Goal: Task Accomplishment & Management: Manage account settings

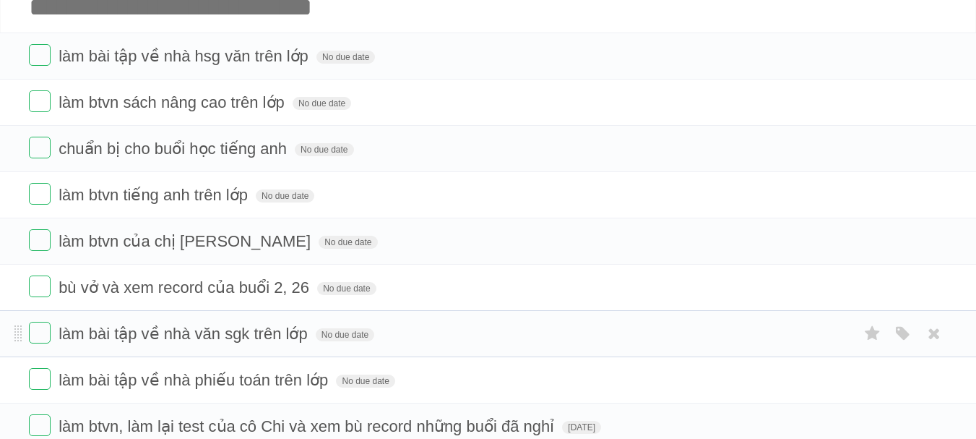
scroll to position [90, 0]
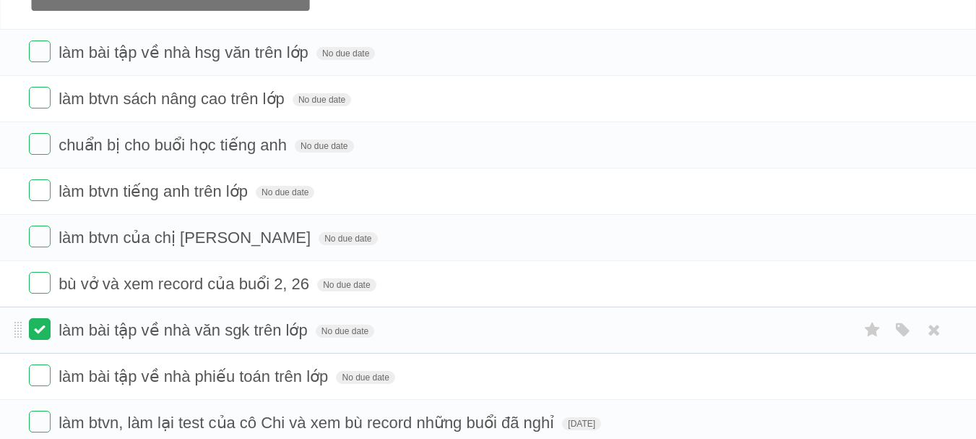
click at [40, 335] on label at bounding box center [40, 329] width 22 height 22
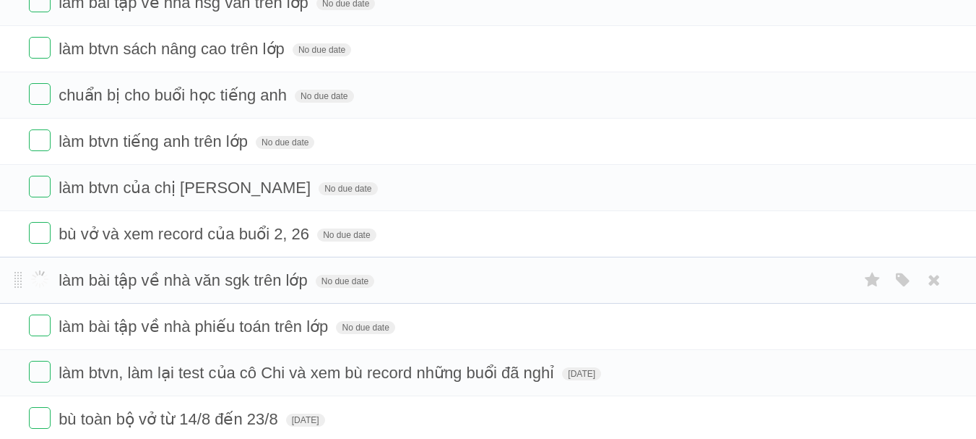
scroll to position [142, 0]
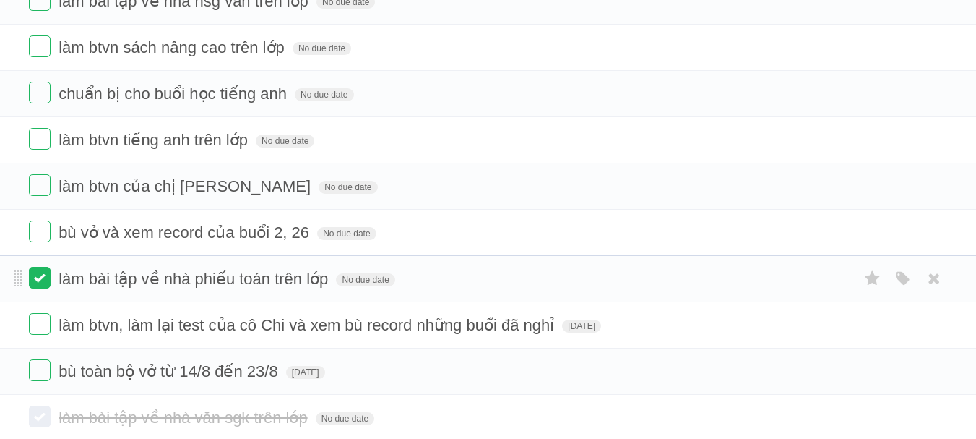
click at [43, 278] on label at bounding box center [40, 278] width 22 height 22
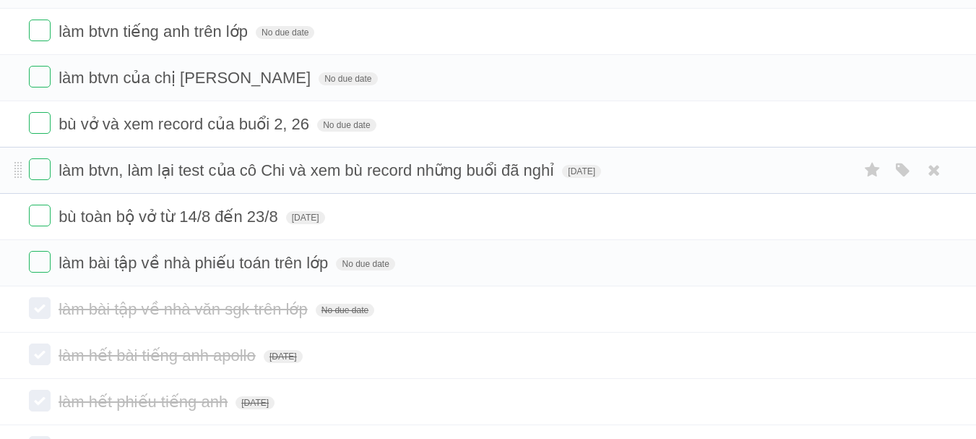
scroll to position [379, 0]
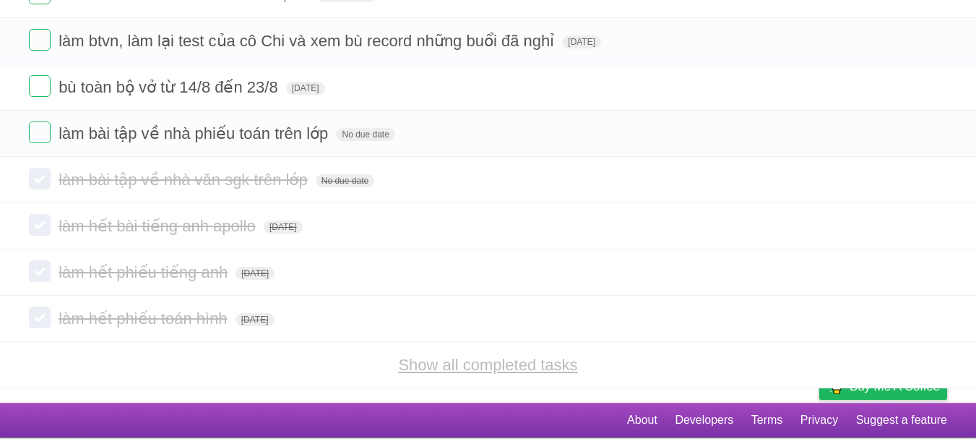
click at [497, 366] on link "Show all completed tasks" at bounding box center [487, 365] width 179 height 18
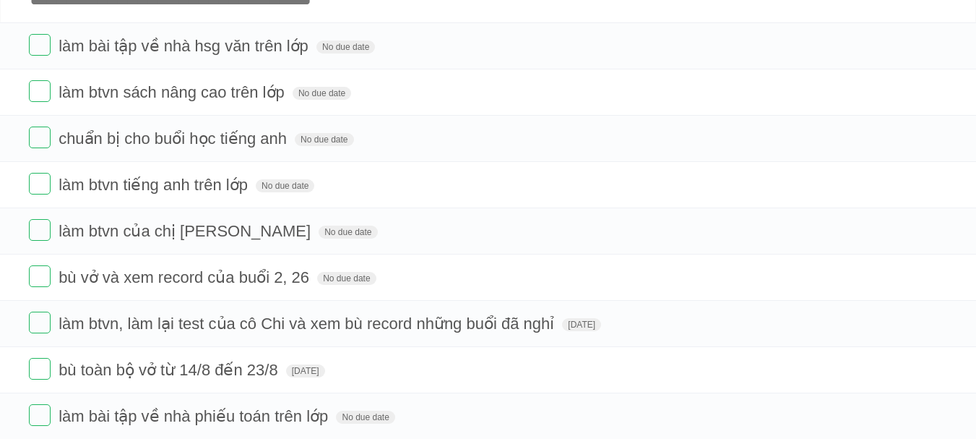
scroll to position [96, 0]
click at [38, 87] on label at bounding box center [40, 92] width 22 height 22
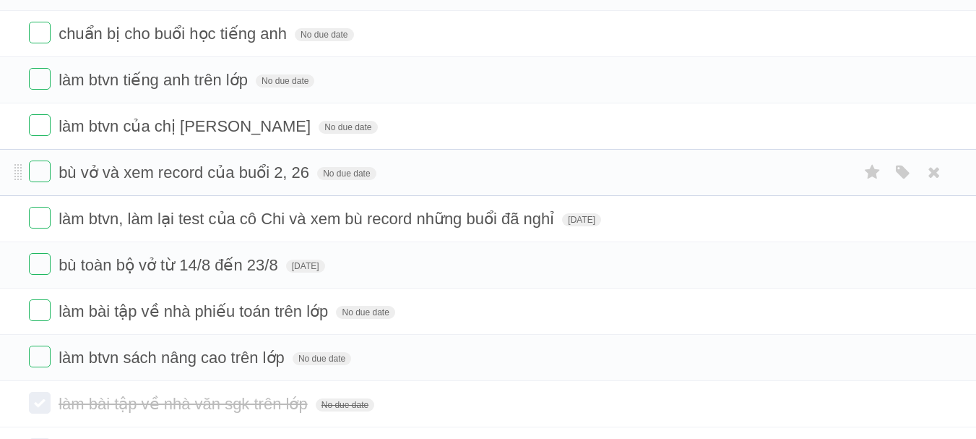
scroll to position [156, 0]
click at [38, 310] on label at bounding box center [40, 310] width 22 height 22
click at [33, 361] on label at bounding box center [40, 356] width 22 height 22
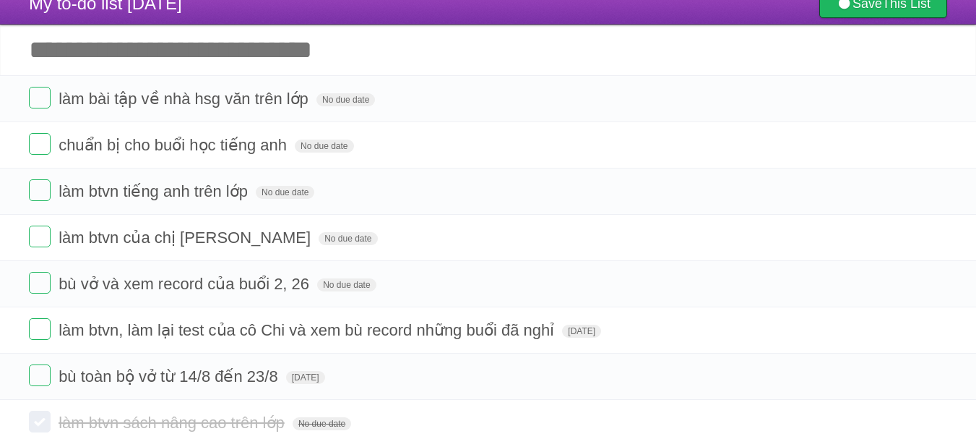
scroll to position [43, 0]
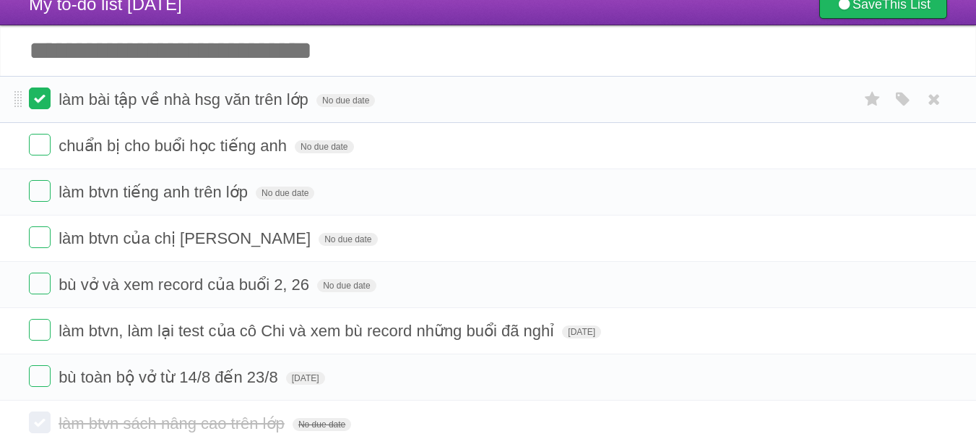
click at [43, 99] on label at bounding box center [40, 98] width 22 height 22
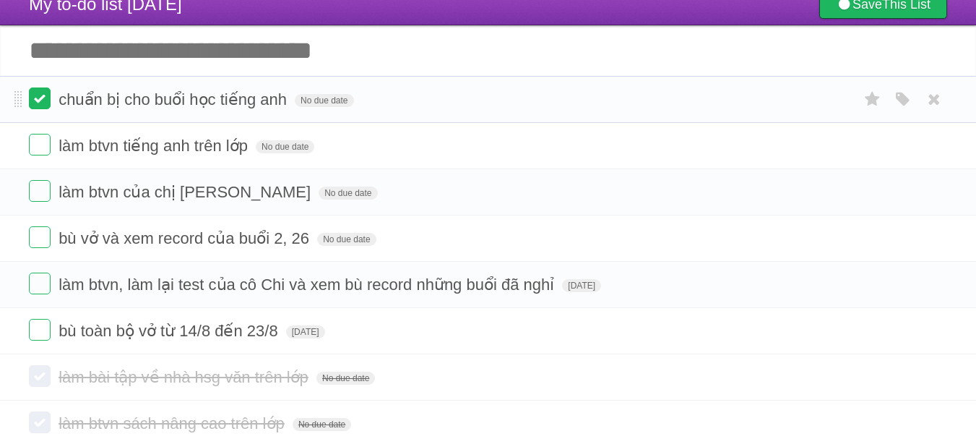
click at [41, 92] on label at bounding box center [40, 98] width 22 height 22
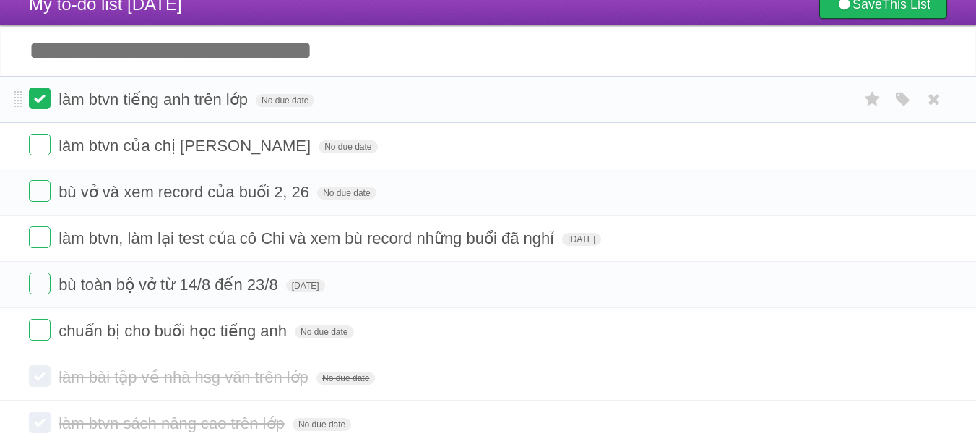
click at [42, 93] on label at bounding box center [40, 98] width 22 height 22
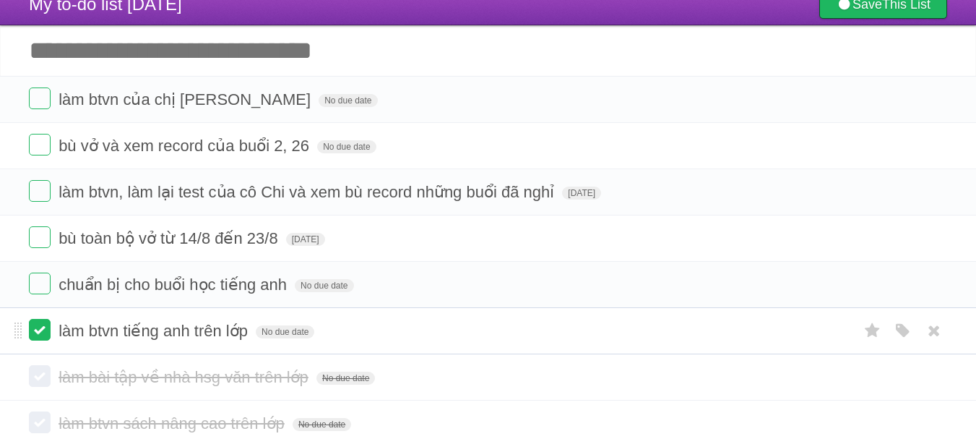
click at [36, 335] on label at bounding box center [40, 330] width 22 height 22
click at [32, 278] on label at bounding box center [40, 283] width 22 height 22
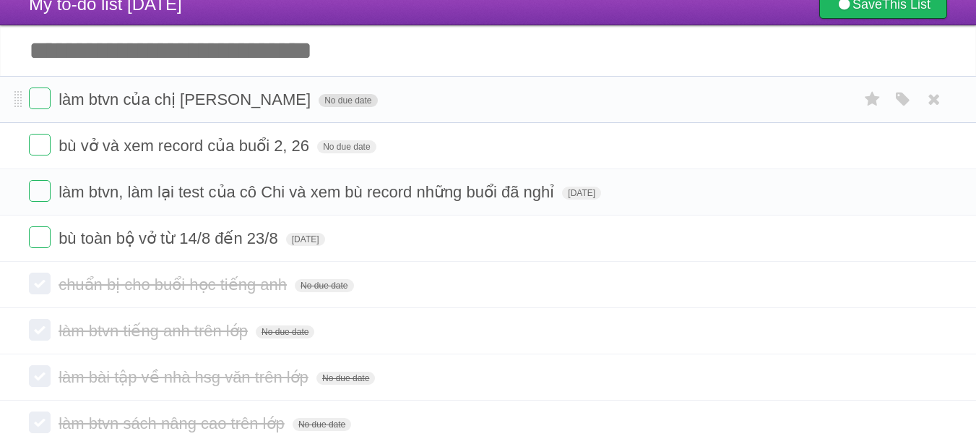
click at [319, 100] on span "No due date" at bounding box center [348, 100] width 59 height 13
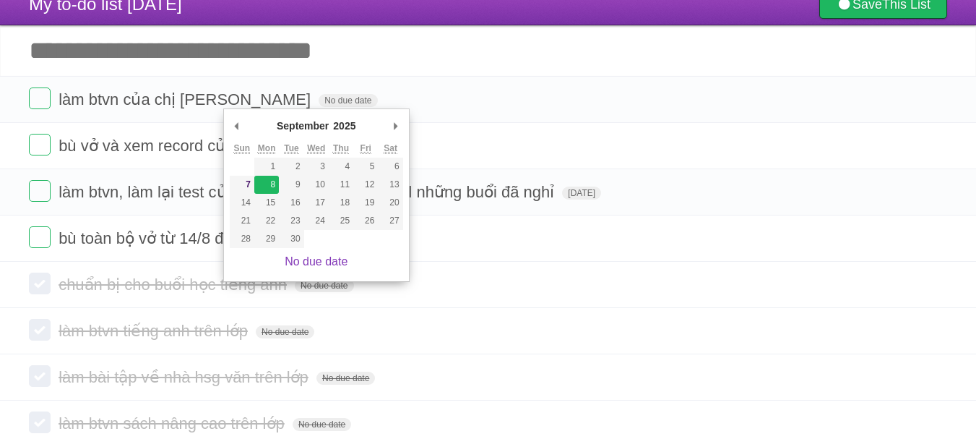
type span "[DATE]"
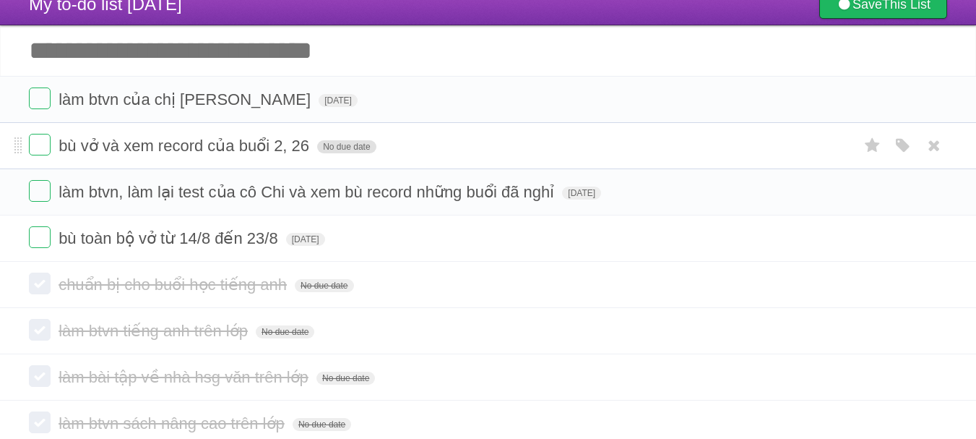
click at [358, 148] on span "No due date" at bounding box center [346, 146] width 59 height 13
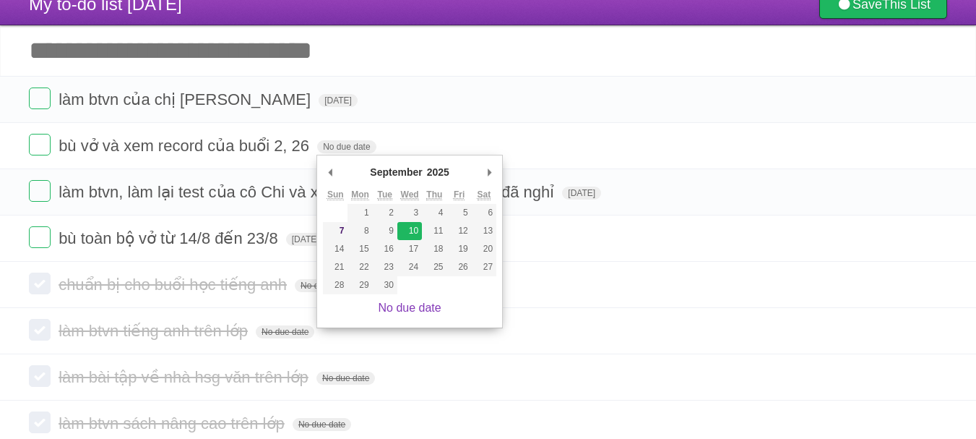
type span "[DATE]"
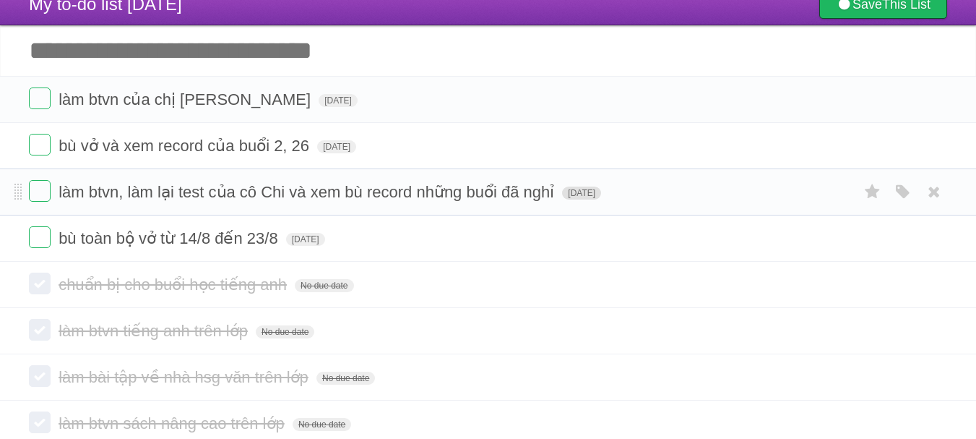
click at [598, 197] on span "[DATE]" at bounding box center [581, 192] width 39 height 13
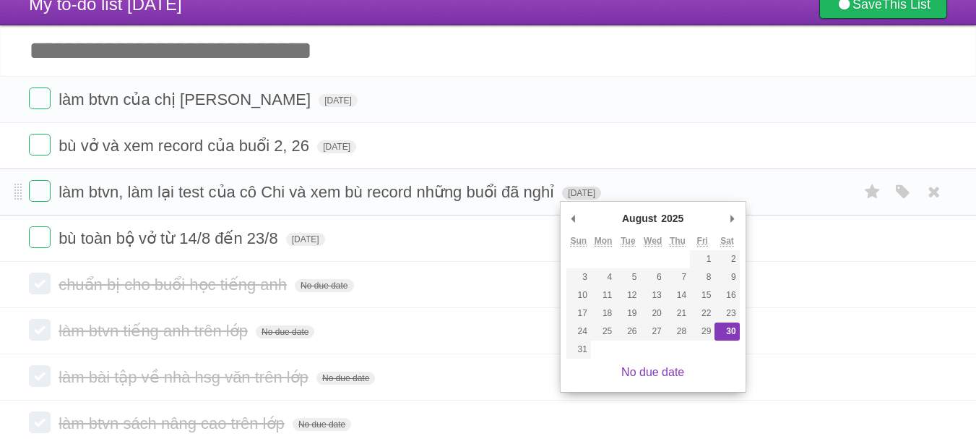
click at [577, 196] on span "[DATE]" at bounding box center [581, 192] width 39 height 13
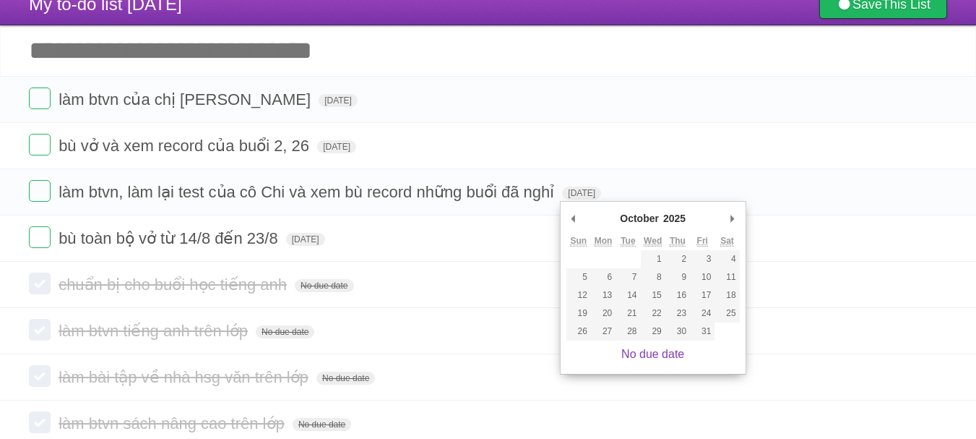
click at [565, 215] on div "October ******* ******** ***** ***** *** **** **** ****** ********* ******* ***…" at bounding box center [653, 287] width 186 height 173
type span "[DATE]"
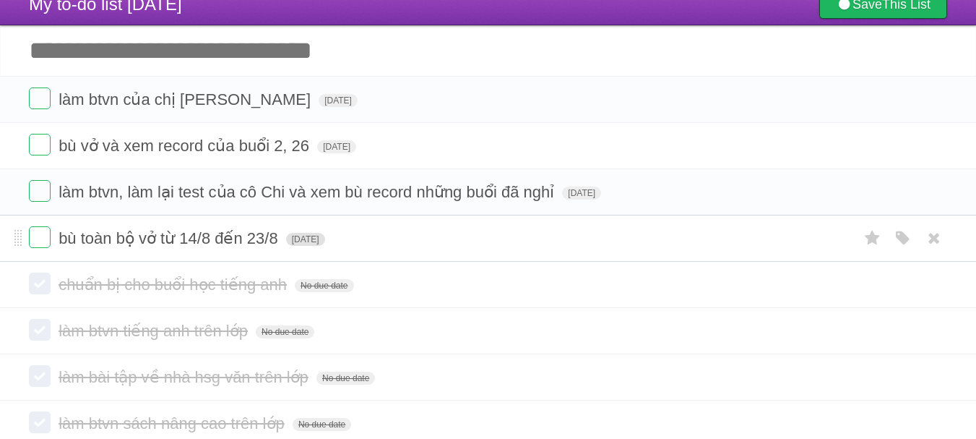
click at [309, 246] on span "[DATE]" at bounding box center [305, 239] width 39 height 13
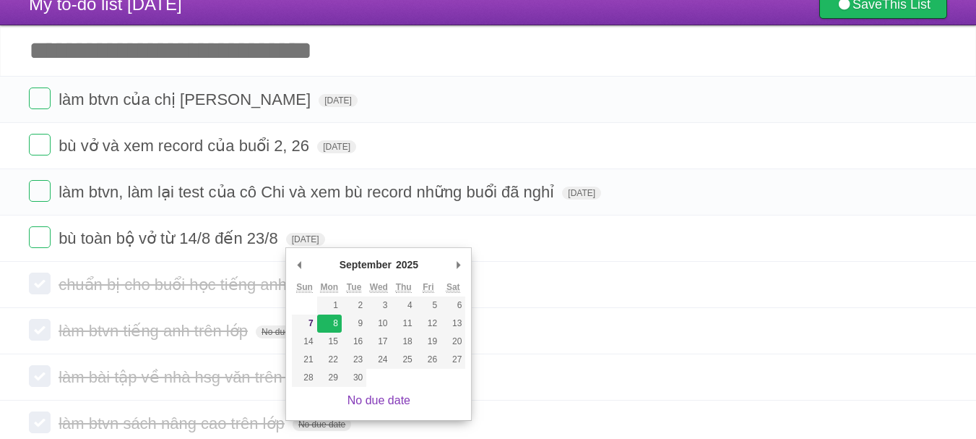
type span "[DATE]"
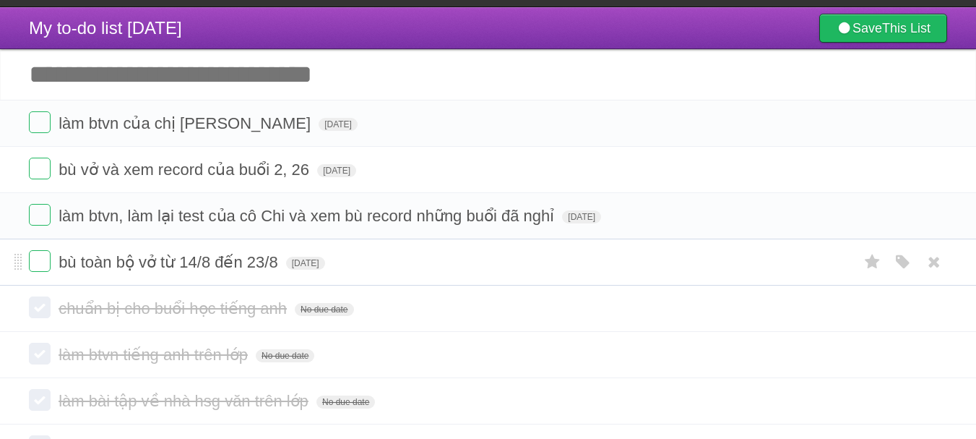
scroll to position [0, 0]
